Goal: Obtain resource: Obtain resource

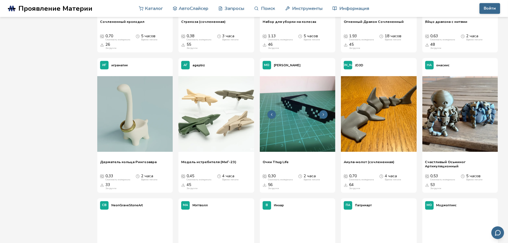
scroll to position [471, 0]
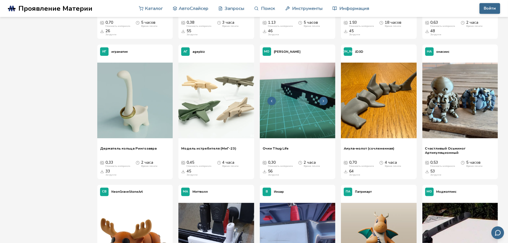
click at [298, 138] on img at bounding box center [297, 100] width 75 height 75
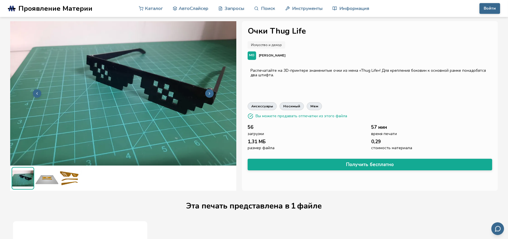
click at [209, 97] on button at bounding box center [209, 93] width 8 height 8
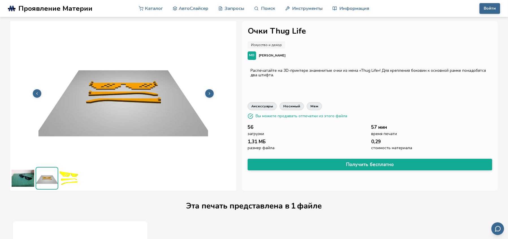
click at [209, 97] on button at bounding box center [209, 93] width 8 height 8
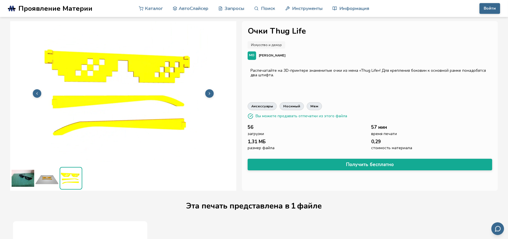
click at [58, 105] on img at bounding box center [123, 93] width 226 height 170
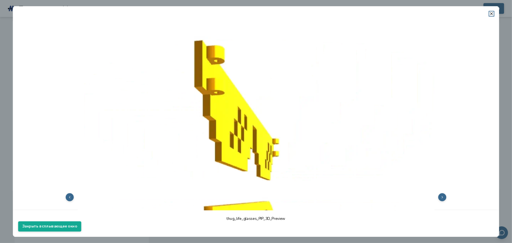
click at [54, 105] on img at bounding box center [256, 197] width 476 height 357
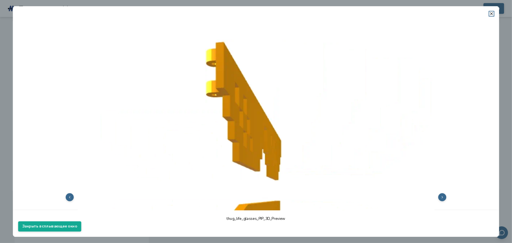
click at [495, 14] on header at bounding box center [256, 11] width 486 height 10
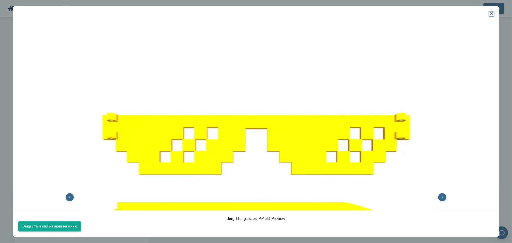
click at [493, 13] on icon at bounding box center [491, 14] width 5 height 5
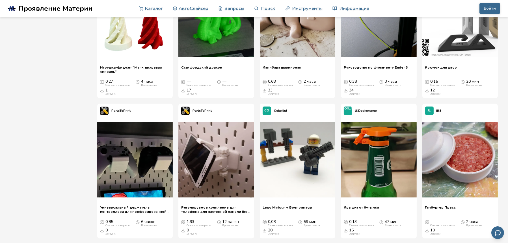
scroll to position [4482, 0]
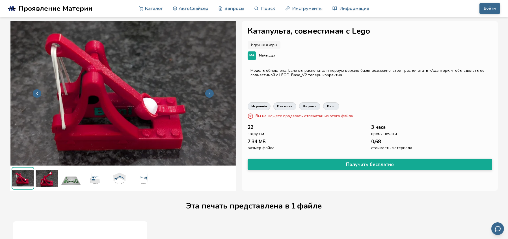
click at [50, 183] on img at bounding box center [47, 178] width 23 height 23
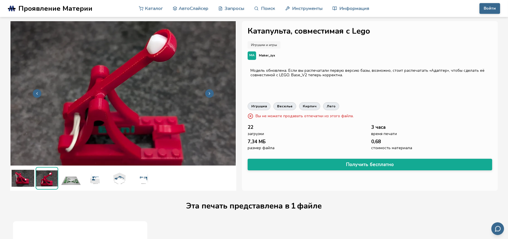
click at [47, 175] on img at bounding box center [46, 178] width 21 height 21
click at [72, 181] on img at bounding box center [71, 178] width 23 height 23
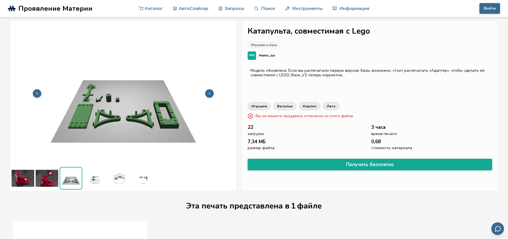
click at [109, 187] on img at bounding box center [119, 178] width 23 height 23
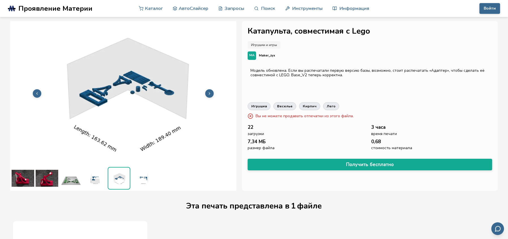
click at [150, 185] on img at bounding box center [143, 178] width 23 height 23
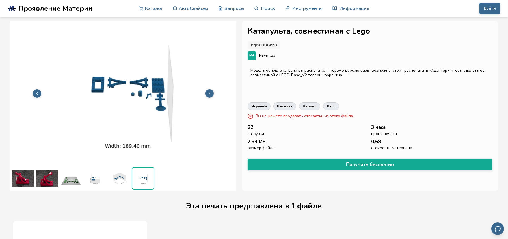
click at [120, 186] on img at bounding box center [119, 178] width 23 height 23
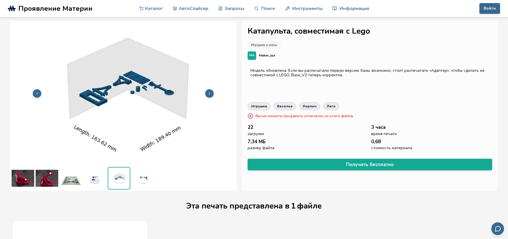
click at [89, 187] on img at bounding box center [95, 178] width 23 height 23
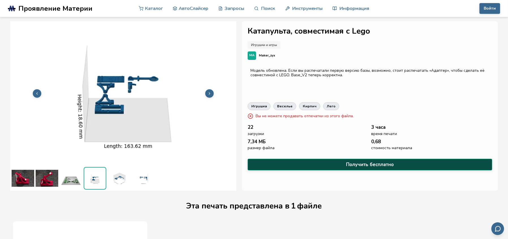
click at [363, 161] on font "Получить бесплатно" at bounding box center [370, 164] width 48 height 6
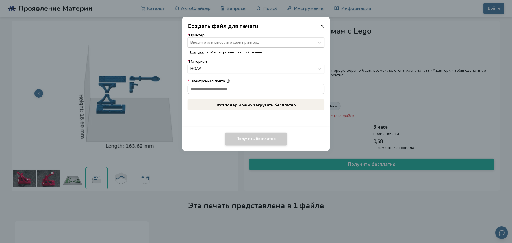
click at [275, 42] on div at bounding box center [250, 42] width 121 height 5
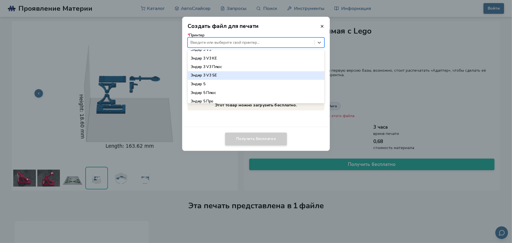
scroll to position [414, 0]
click at [221, 74] on div "Эндер 3 V3 SE" at bounding box center [256, 75] width 137 height 8
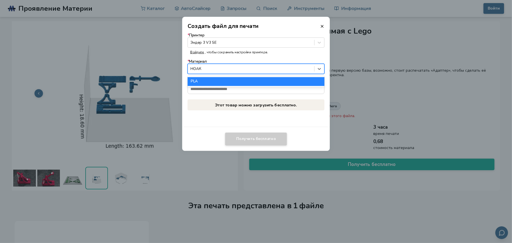
click at [247, 64] on div "НОАК" at bounding box center [256, 69] width 137 height 10
click at [250, 66] on div "НОАК" at bounding box center [251, 69] width 126 height 8
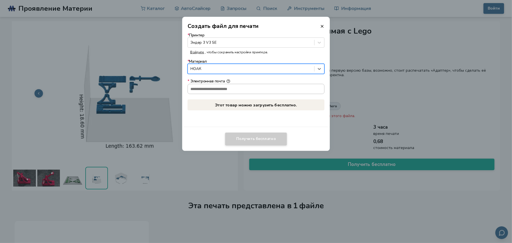
click at [257, 89] on input "* Электронная почта" at bounding box center [256, 89] width 136 height 10
paste input "**********"
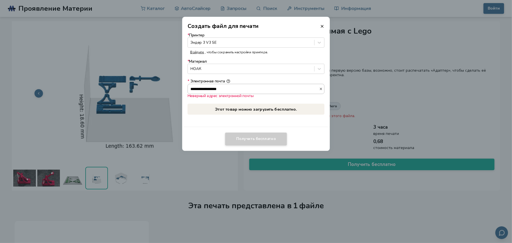
type input "**********"
click at [319, 90] on icon "button" at bounding box center [321, 89] width 4 height 4
click at [270, 89] on input "* Электронная почта Неверный адрес электронной почты" at bounding box center [256, 89] width 136 height 10
paste input "**********"
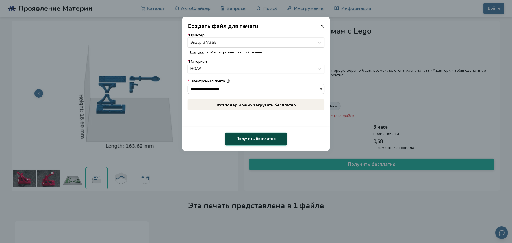
type input "**********"
click at [259, 142] on button "Получить бесплатно" at bounding box center [256, 139] width 62 height 13
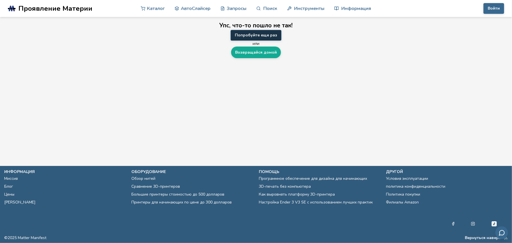
click at [273, 32] on font "Попробуйте еще раз" at bounding box center [256, 34] width 42 height 5
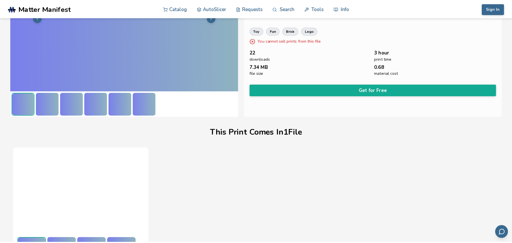
scroll to position [0, 0]
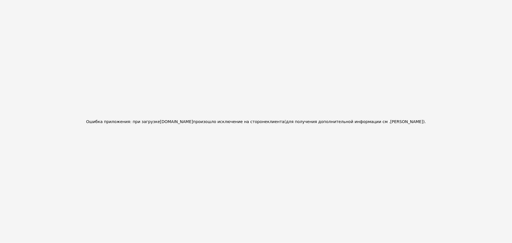
click at [302, 117] on div "Ошибка приложения: при загрузке mattermanifest.com произошло исключение на стор…" at bounding box center [256, 121] width 512 height 243
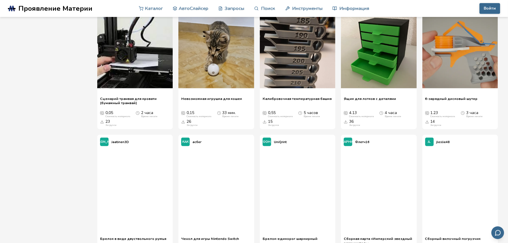
scroll to position [1429, 0]
